Goal: Use online tool/utility: Utilize a website feature to perform a specific function

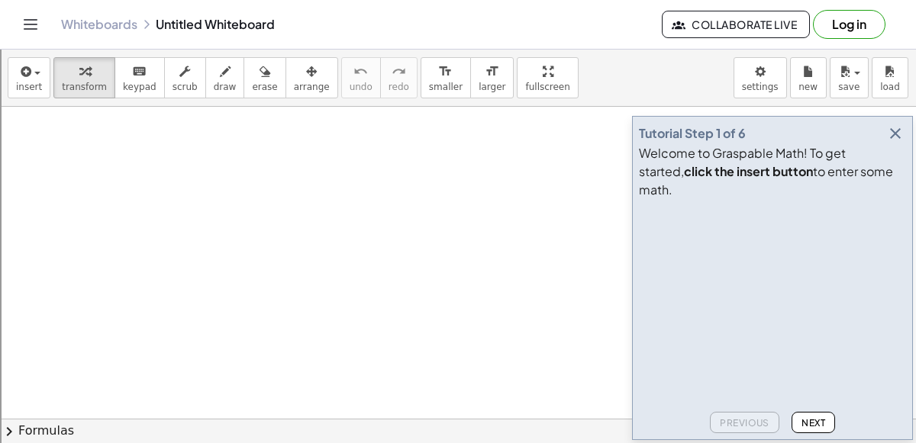
click at [891, 143] on icon "button" at bounding box center [895, 133] width 18 height 18
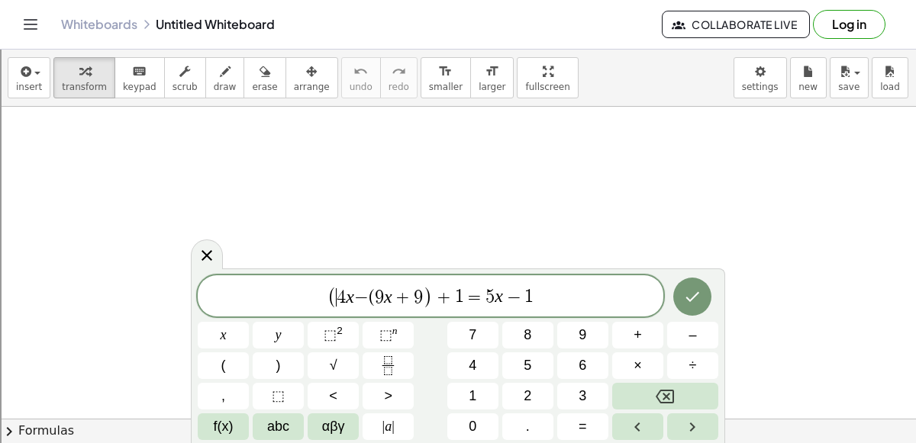
click at [338, 303] on span "4" at bounding box center [341, 297] width 9 height 18
click at [430, 297] on span "+" at bounding box center [434, 299] width 22 height 18
click at [375, 296] on span "9" at bounding box center [379, 297] width 9 height 18
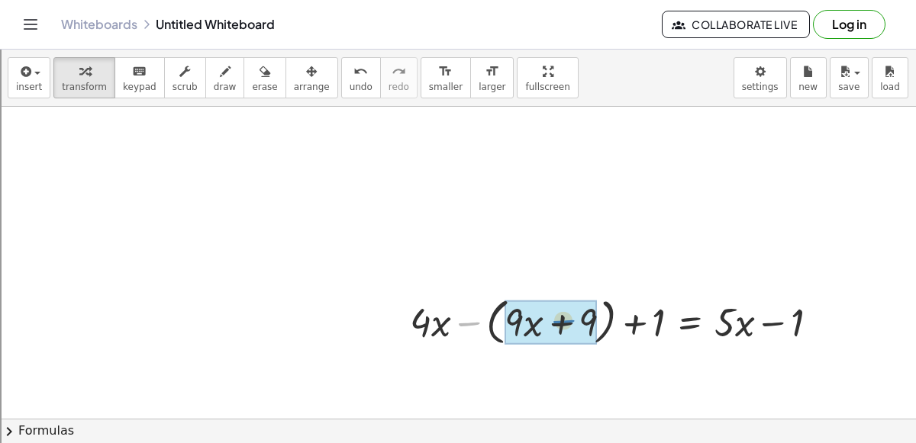
drag, startPoint x: 469, startPoint y: 329, endPoint x: 563, endPoint y: 327, distance: 94.7
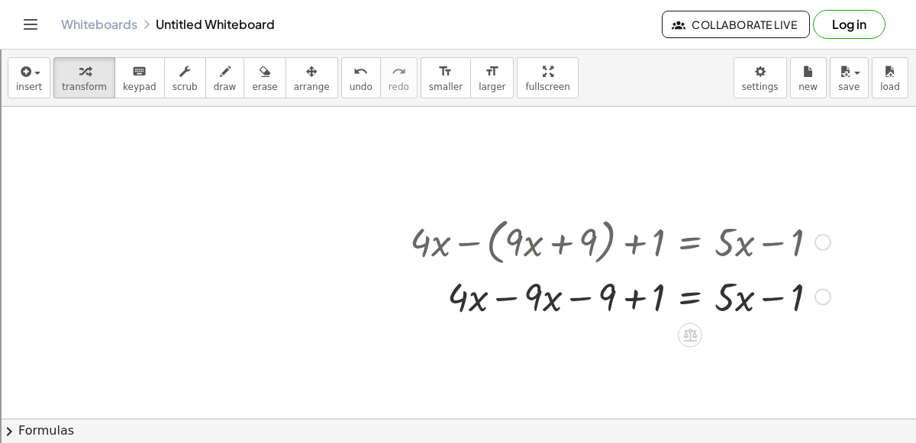
scroll to position [88, 0]
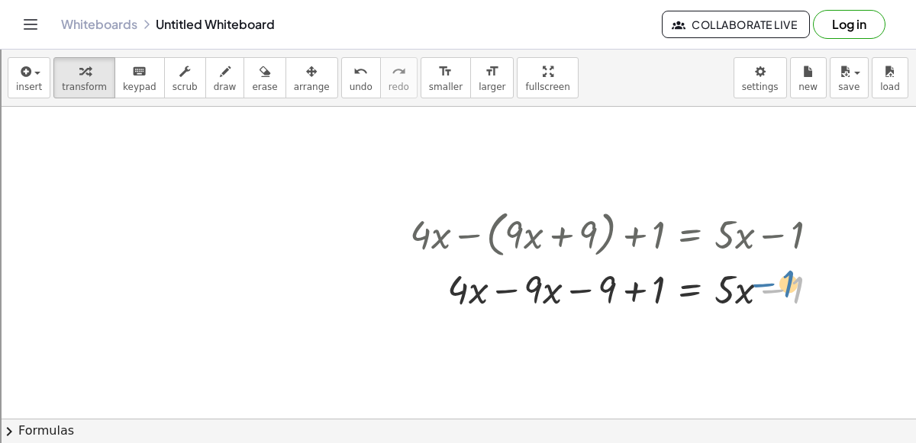
click at [772, 285] on div at bounding box center [620, 288] width 436 height 52
drag, startPoint x: 727, startPoint y: 285, endPoint x: 404, endPoint y: 285, distance: 322.8
click at [404, 285] on div "+ · 4 · x − ( + · 9 · x + 9 ) + 1 = + · 5 · x − 1 · 5 + · x + · 4 · x − · 9 · x…" at bounding box center [614, 260] width 455 height 118
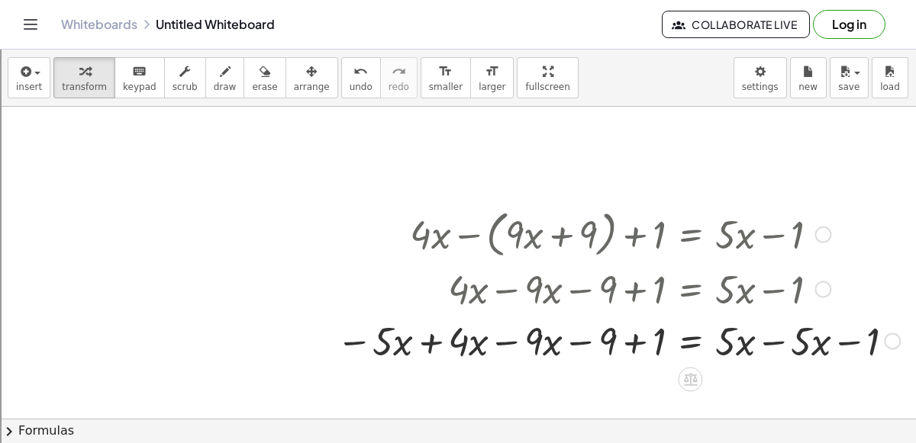
click at [492, 337] on div at bounding box center [618, 340] width 578 height 52
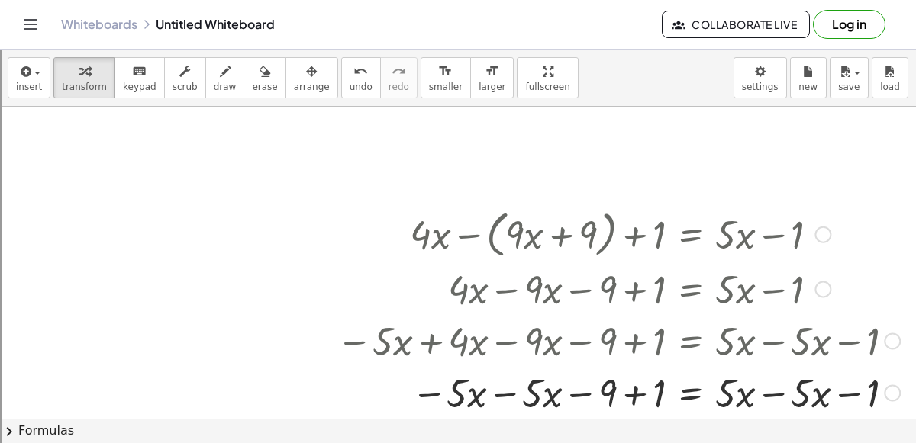
click at [498, 387] on div at bounding box center [618, 392] width 578 height 52
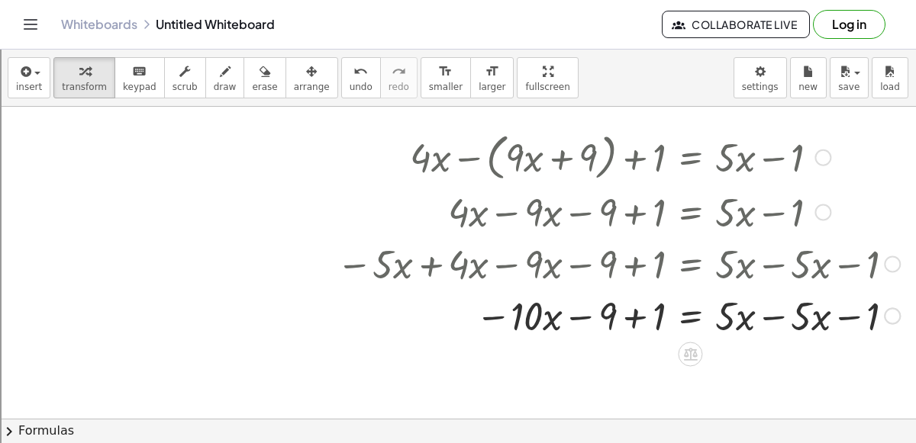
scroll to position [167, 0]
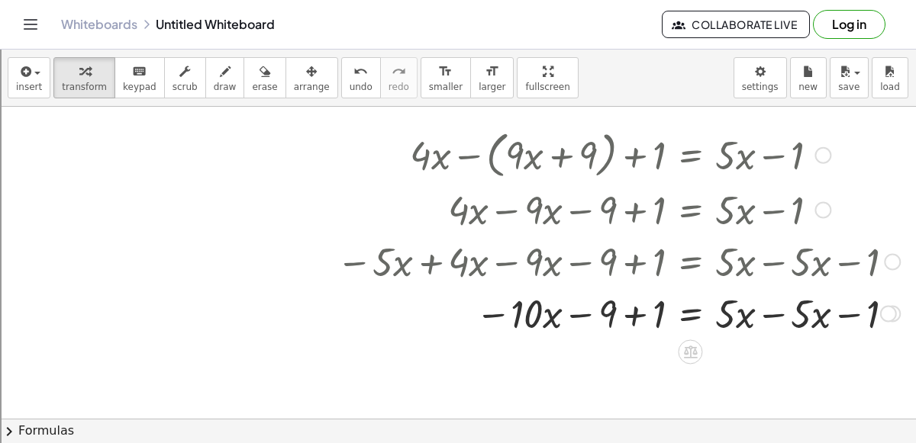
click at [769, 314] on div at bounding box center [618, 312] width 578 height 52
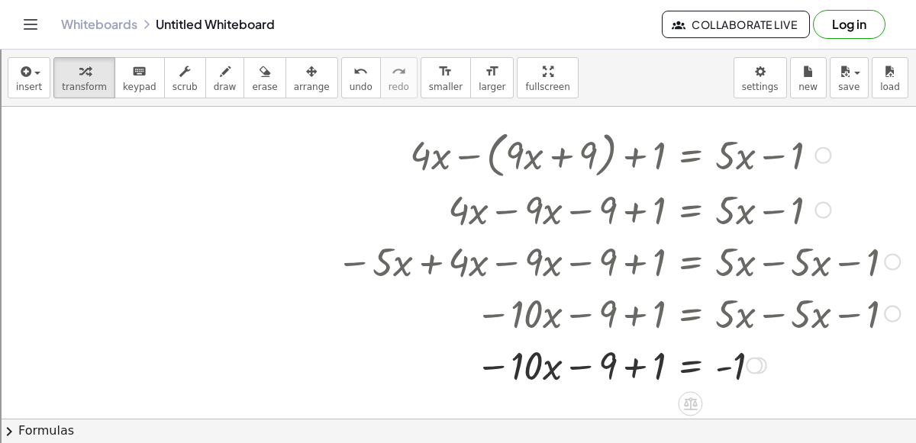
click at [633, 364] on div at bounding box center [618, 364] width 578 height 52
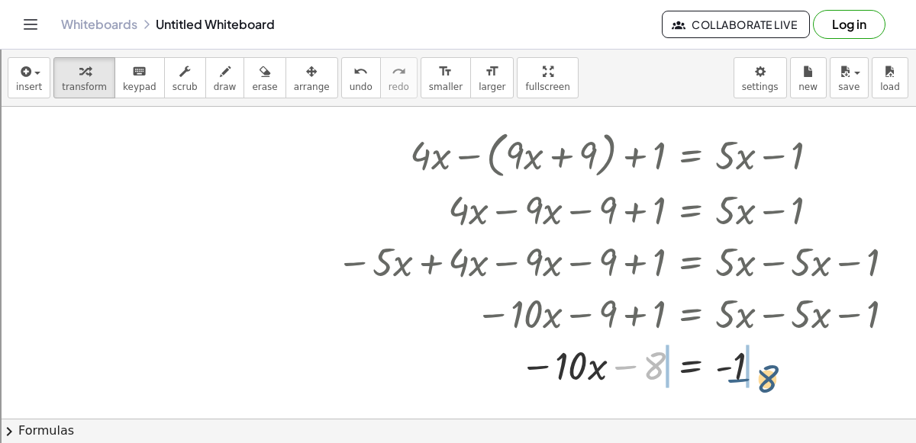
drag, startPoint x: 624, startPoint y: 366, endPoint x: 737, endPoint y: 370, distance: 113.8
click at [737, 370] on div at bounding box center [618, 364] width 578 height 52
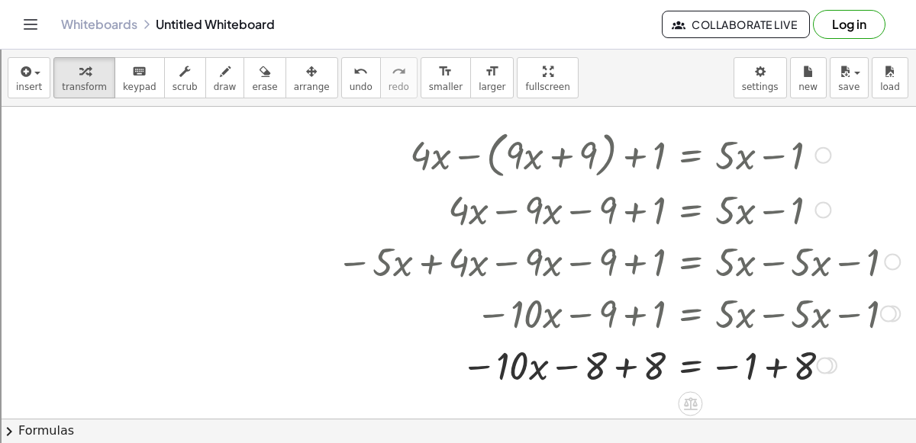
click at [791, 366] on div at bounding box center [618, 364] width 578 height 52
click at [625, 365] on div at bounding box center [618, 364] width 578 height 52
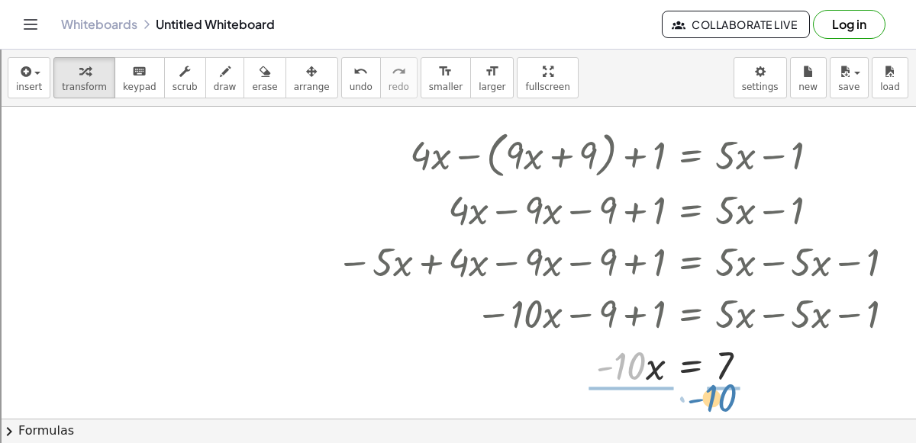
drag, startPoint x: 621, startPoint y: 356, endPoint x: 711, endPoint y: 388, distance: 95.8
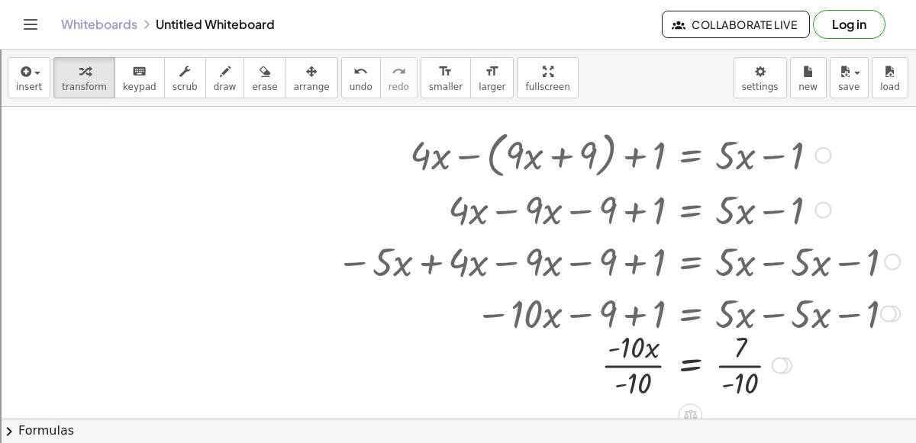
click at [632, 355] on div at bounding box center [618, 364] width 578 height 76
click at [632, 361] on div at bounding box center [618, 364] width 578 height 76
click at [737, 363] on div at bounding box center [618, 364] width 578 height 76
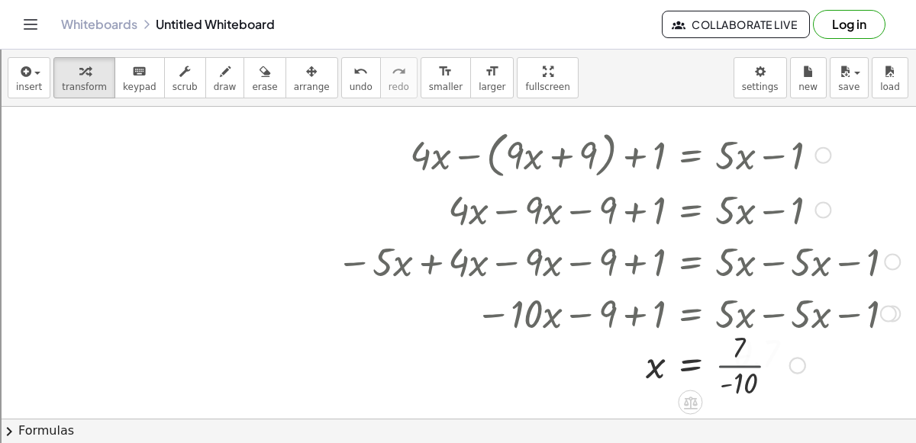
click at [737, 363] on div at bounding box center [618, 364] width 578 height 50
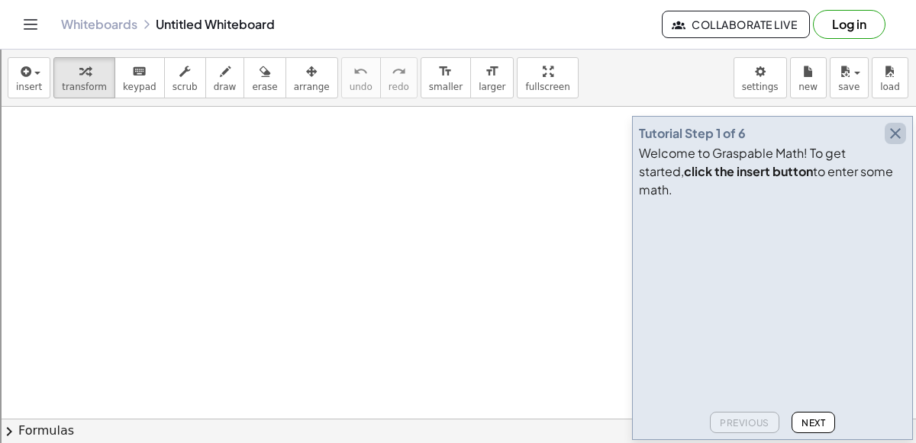
click at [888, 143] on icon "button" at bounding box center [895, 133] width 18 height 18
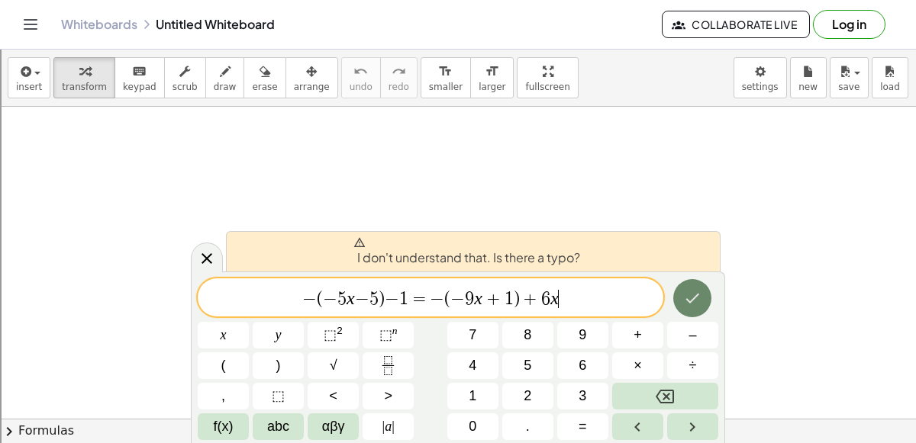
click at [698, 297] on icon "Done" at bounding box center [692, 298] width 18 height 18
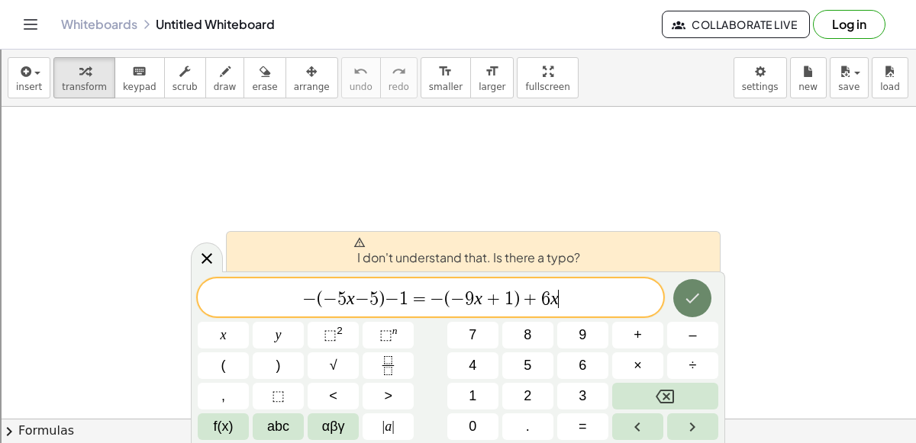
click at [698, 297] on icon "Done" at bounding box center [692, 298] width 18 height 18
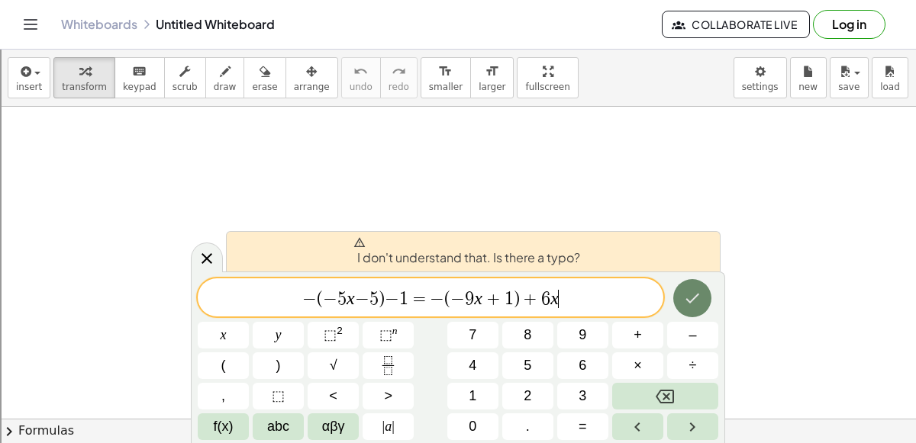
click at [698, 297] on icon "Done" at bounding box center [692, 298] width 18 height 18
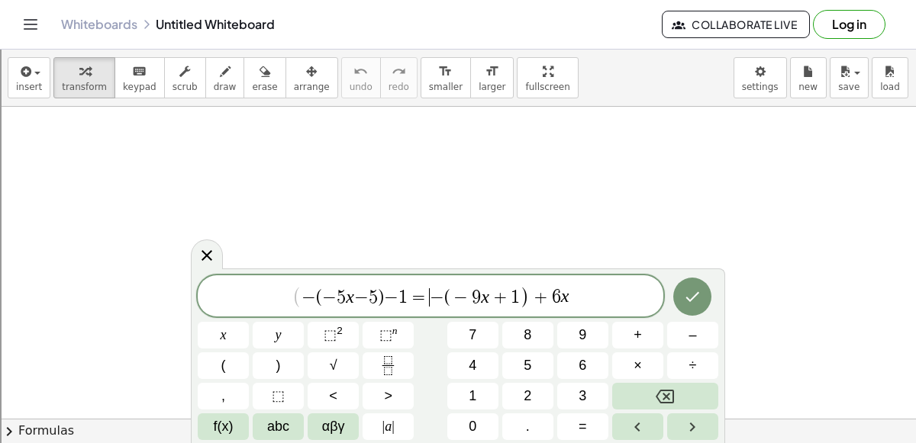
click at [427, 291] on span "=" at bounding box center [419, 297] width 22 height 18
click at [461, 295] on span "(" at bounding box center [462, 295] width 6 height 18
click at [688, 289] on icon "Done" at bounding box center [692, 297] width 18 height 18
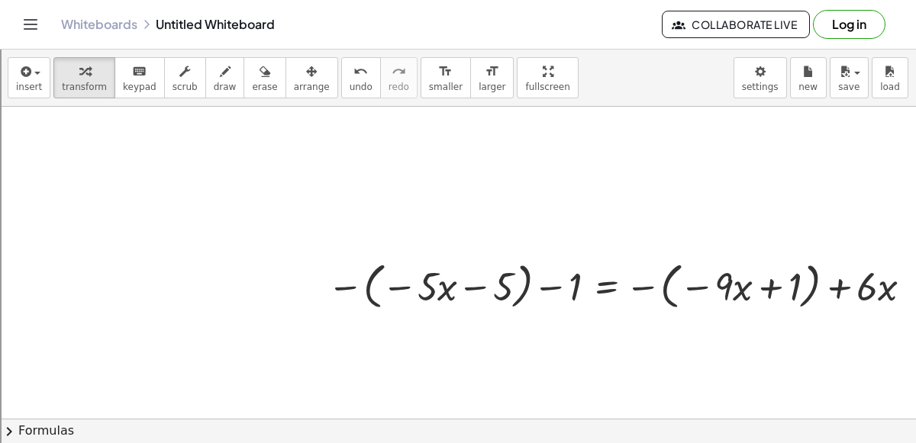
scroll to position [0, 482]
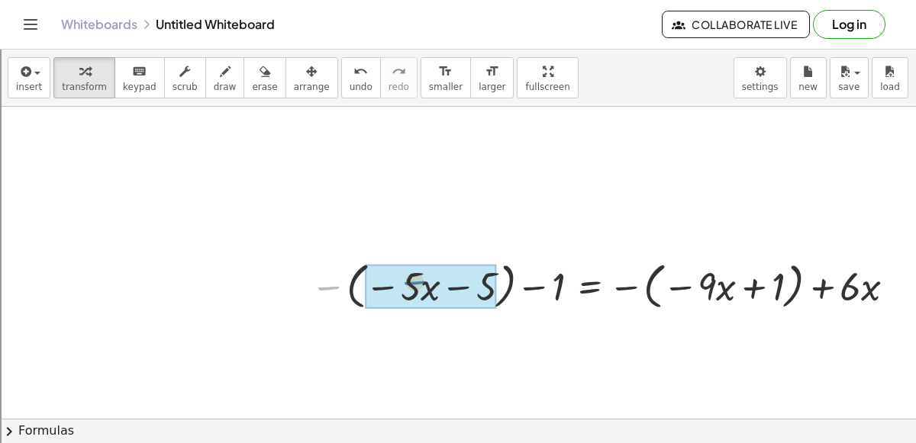
drag, startPoint x: 345, startPoint y: 285, endPoint x: 434, endPoint y: 279, distance: 89.4
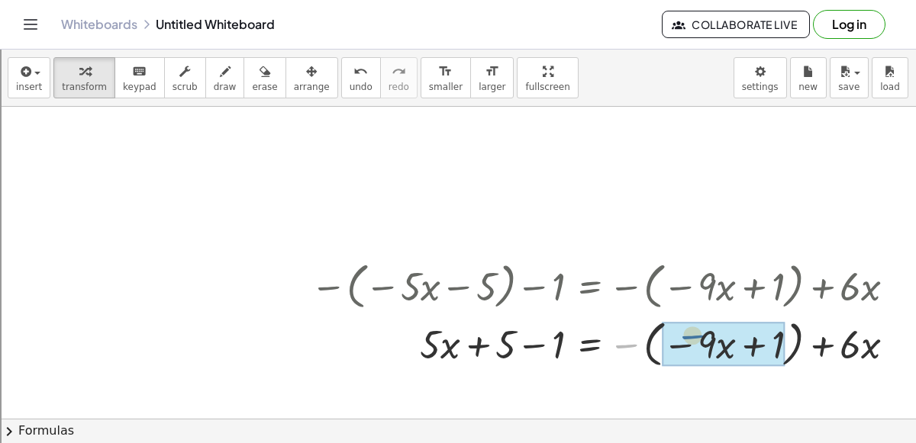
drag, startPoint x: 619, startPoint y: 351, endPoint x: 688, endPoint y: 343, distance: 69.2
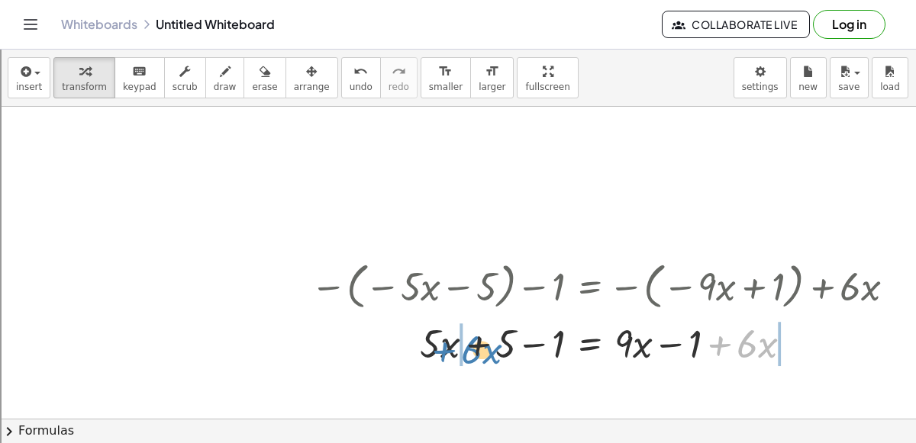
drag, startPoint x: 714, startPoint y: 346, endPoint x: 436, endPoint y: 352, distance: 278.6
click at [436, 352] on div at bounding box center [605, 343] width 605 height 52
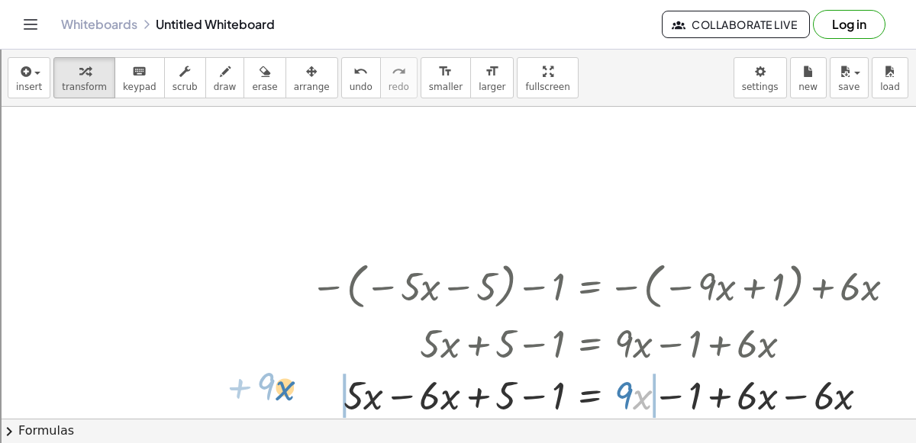
drag, startPoint x: 639, startPoint y: 392, endPoint x: 285, endPoint y: 385, distance: 354.2
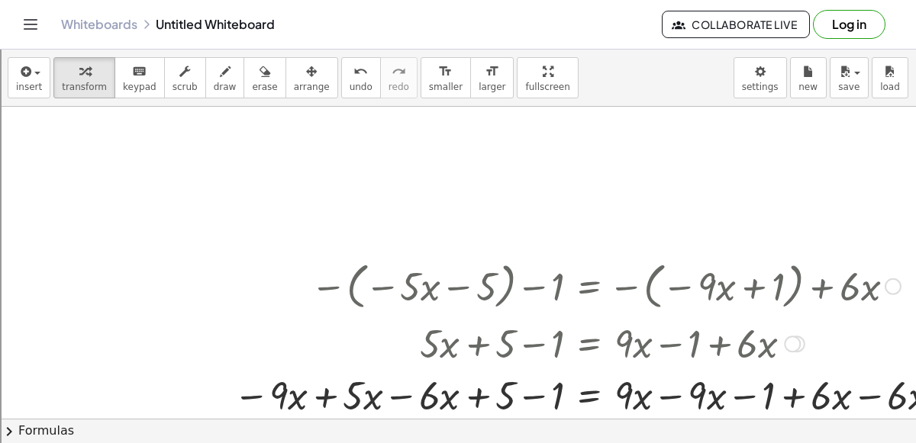
click at [678, 395] on div at bounding box center [591, 395] width 730 height 52
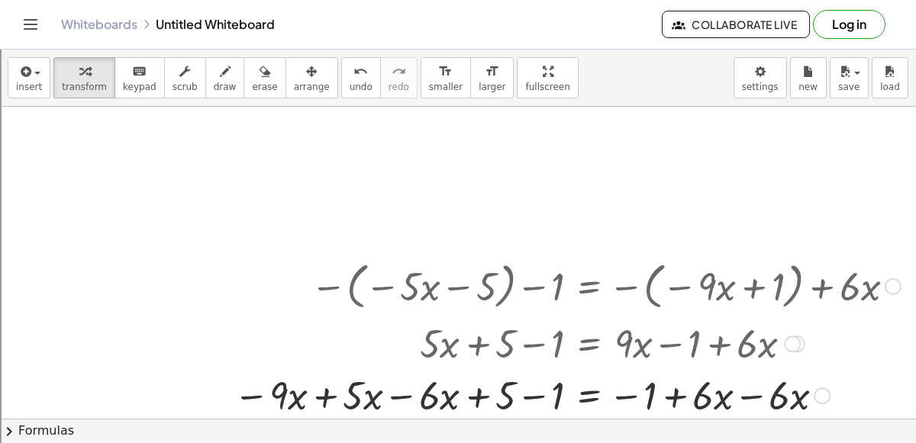
click at [751, 401] on div at bounding box center [567, 395] width 682 height 52
click at [404, 396] on div at bounding box center [567, 395] width 682 height 52
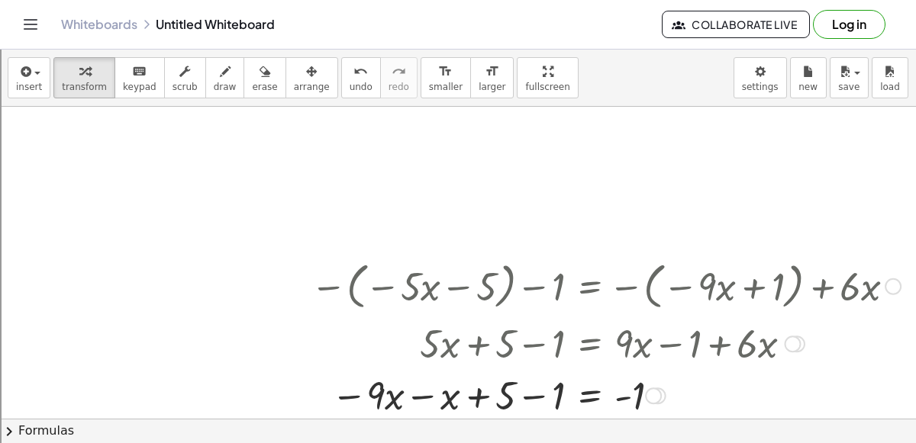
click at [419, 392] on div at bounding box center [605, 395] width 605 height 52
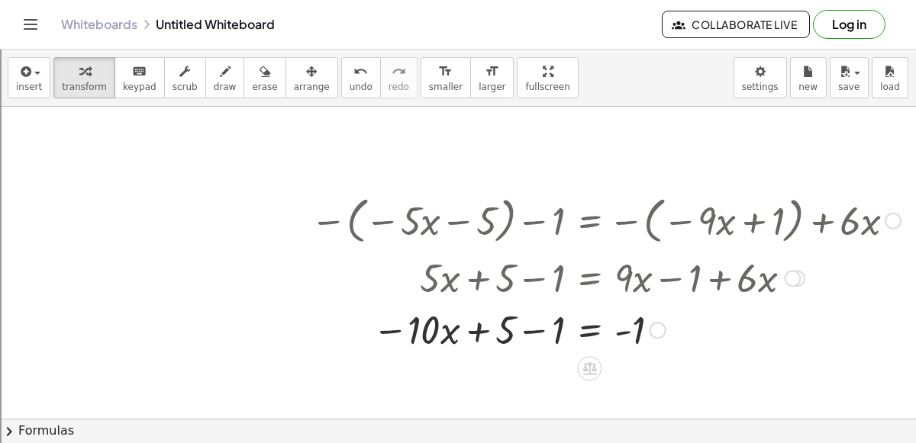
scroll to position [69, 482]
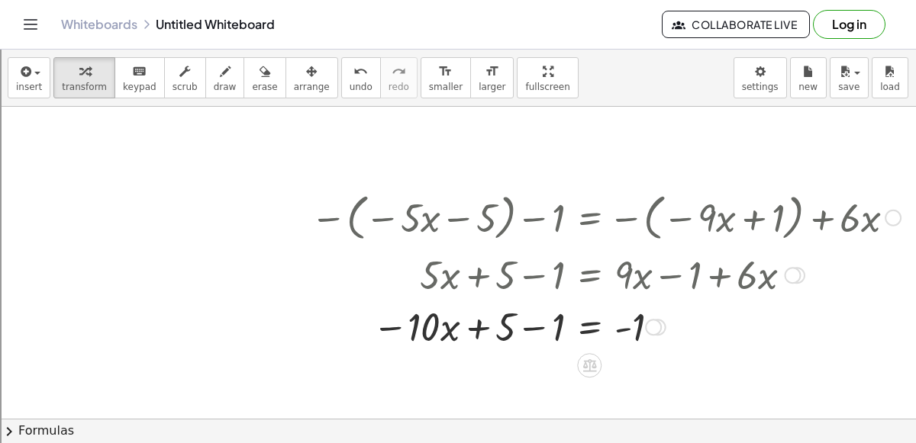
click at [530, 324] on div at bounding box center [605, 326] width 605 height 52
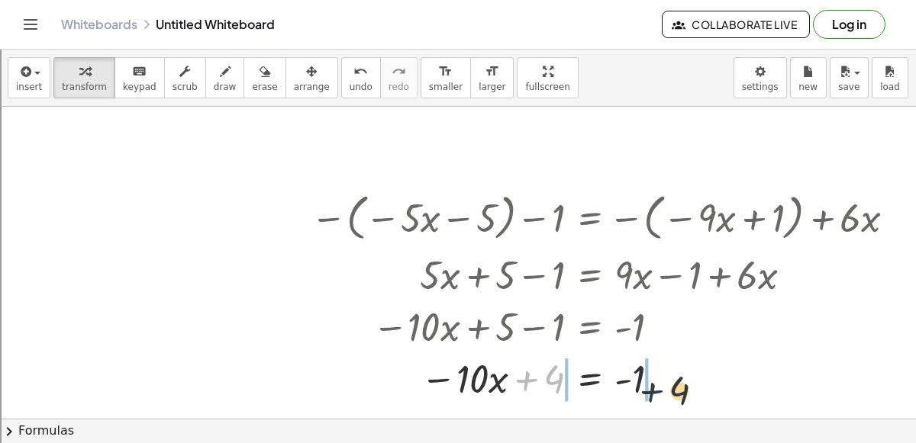
drag, startPoint x: 524, startPoint y: 370, endPoint x: 690, endPoint y: 388, distance: 166.5
click at [690, 388] on div at bounding box center [605, 378] width 605 height 52
drag, startPoint x: 523, startPoint y: 384, endPoint x: 669, endPoint y: 377, distance: 145.9
click at [669, 377] on div at bounding box center [605, 378] width 605 height 52
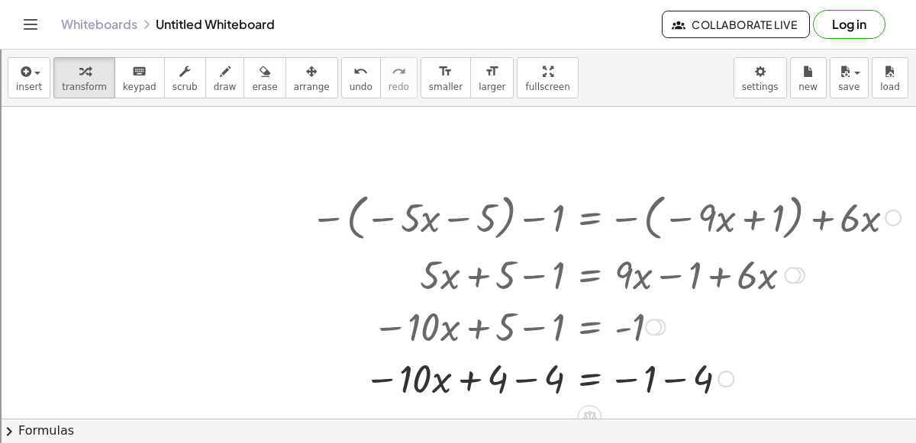
click at [524, 380] on div at bounding box center [605, 378] width 605 height 52
click at [663, 380] on div at bounding box center [605, 378] width 605 height 52
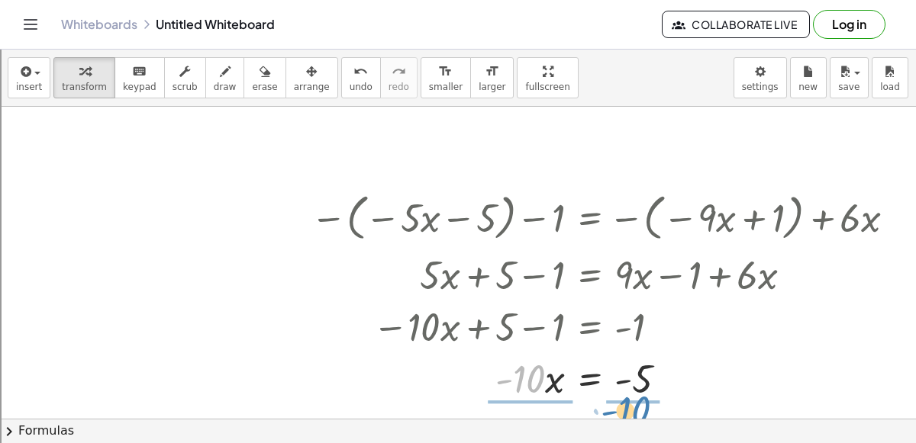
drag, startPoint x: 526, startPoint y: 375, endPoint x: 630, endPoint y: 406, distance: 108.4
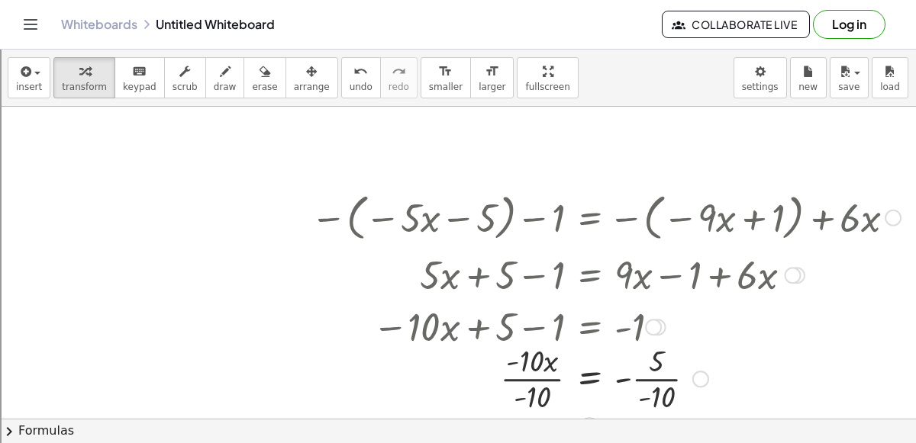
click at [655, 379] on div at bounding box center [605, 378] width 605 height 76
click at [522, 379] on div at bounding box center [605, 378] width 605 height 76
click at [643, 375] on div at bounding box center [605, 378] width 605 height 76
click at [633, 375] on div at bounding box center [605, 378] width 605 height 50
